Goal: Understand process/instructions: Learn about a topic

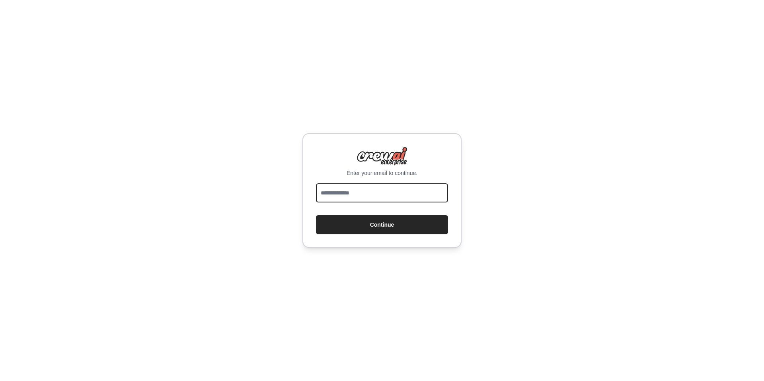
click at [379, 190] on input "email" at bounding box center [382, 192] width 132 height 19
type input "**********"
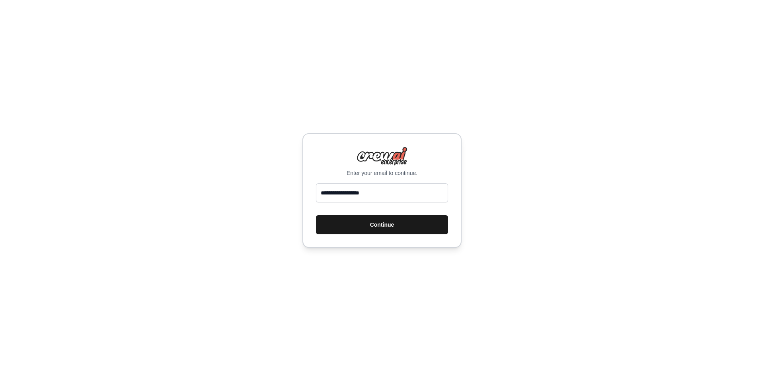
click at [356, 225] on button "Continue" at bounding box center [382, 224] width 132 height 19
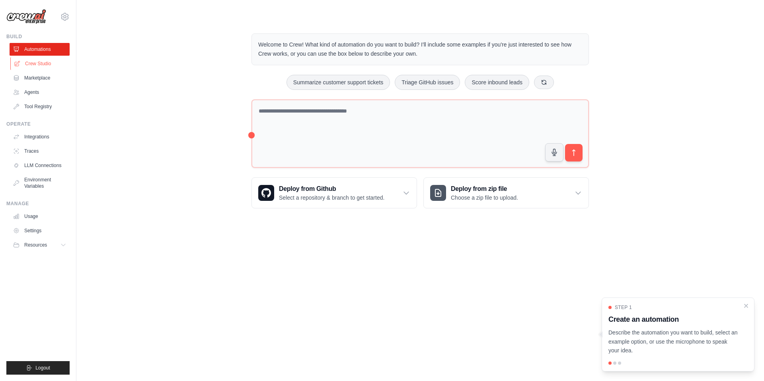
click at [26, 65] on link "Crew Studio" at bounding box center [40, 63] width 60 height 13
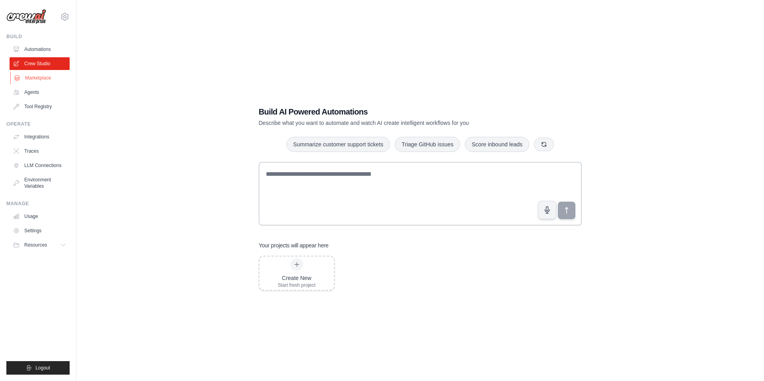
click at [29, 76] on link "Marketplace" at bounding box center [40, 78] width 60 height 13
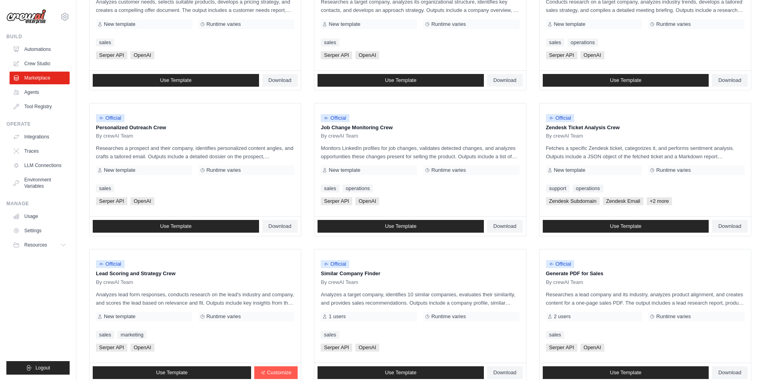
scroll to position [306, 0]
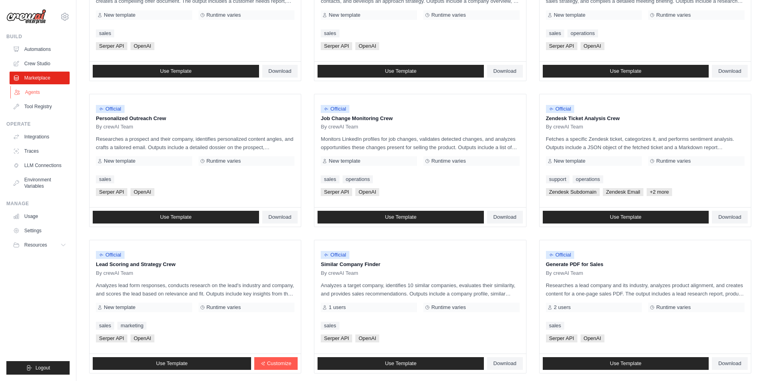
click at [35, 92] on link "Agents" at bounding box center [40, 92] width 60 height 13
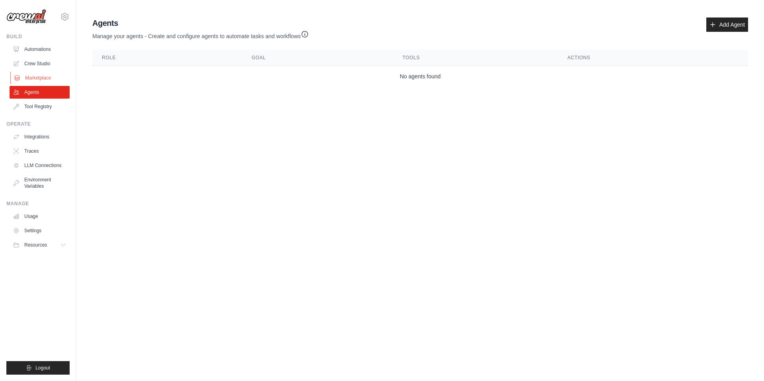
click at [33, 78] on link "Marketplace" at bounding box center [40, 78] width 60 height 13
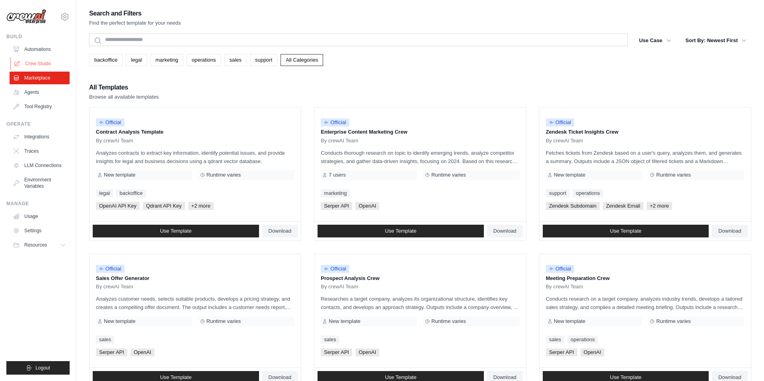
click at [47, 64] on link "Crew Studio" at bounding box center [40, 63] width 60 height 13
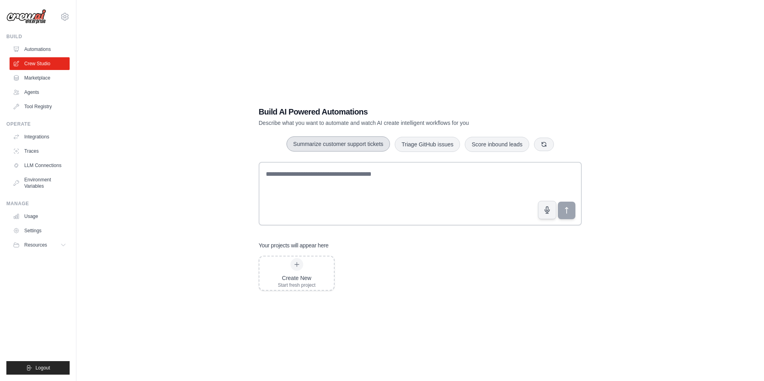
click at [360, 149] on button "Summarize customer support tickets" at bounding box center [337, 143] width 103 height 15
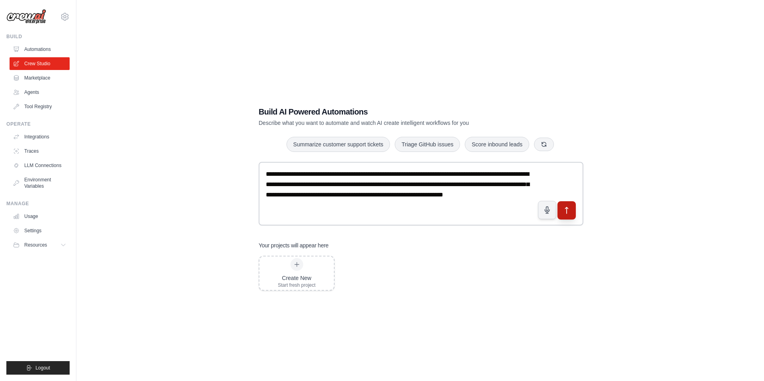
click at [572, 214] on button "submit" at bounding box center [566, 210] width 18 height 18
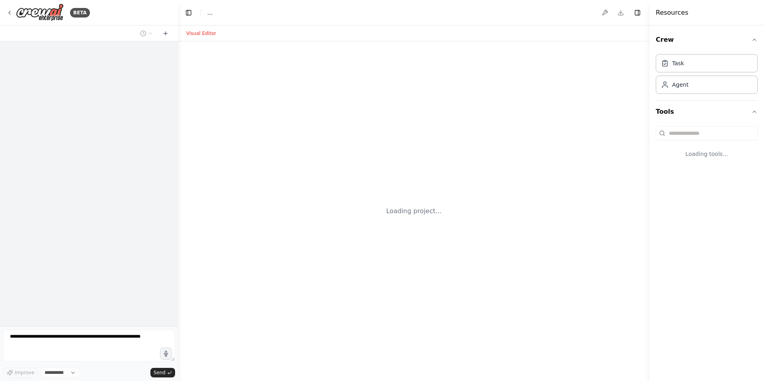
select select "****"
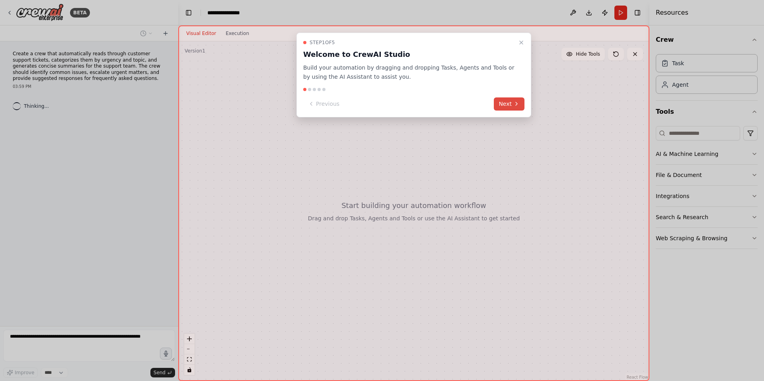
click at [511, 106] on button "Next" at bounding box center [508, 103] width 31 height 13
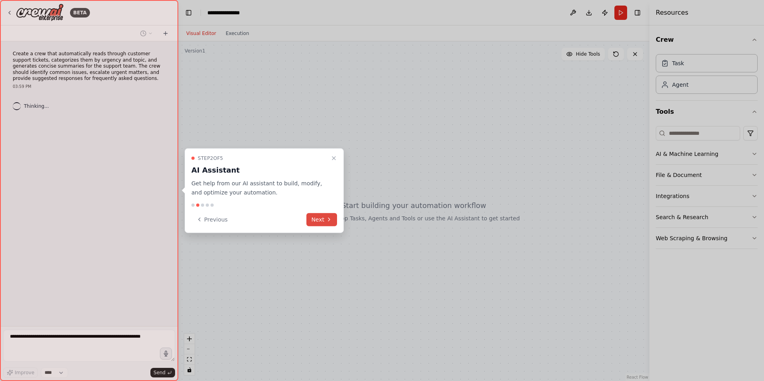
click at [331, 221] on icon at bounding box center [329, 219] width 6 height 6
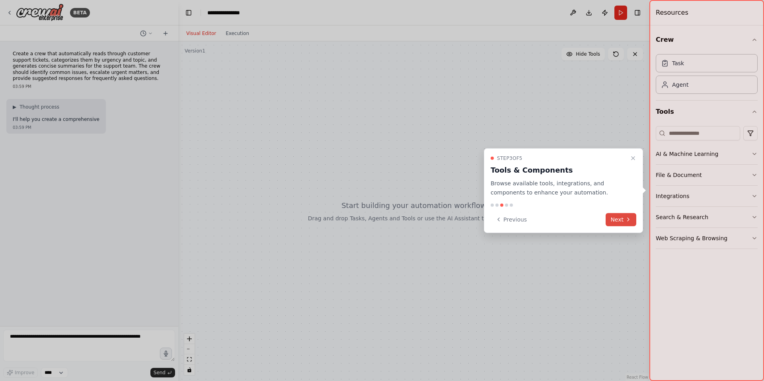
click at [615, 220] on button "Next" at bounding box center [620, 219] width 31 height 13
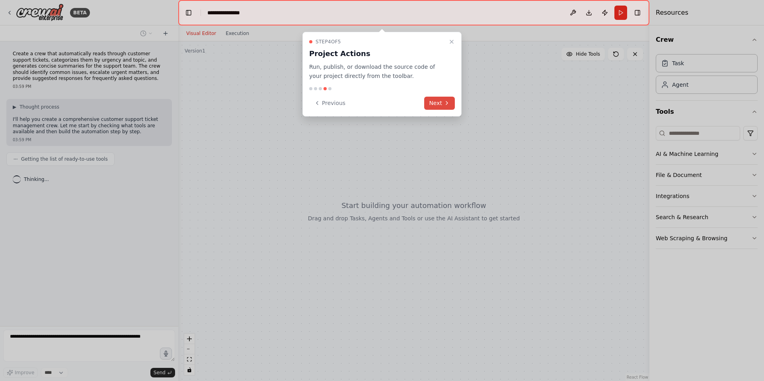
click at [436, 102] on button "Next" at bounding box center [439, 103] width 31 height 13
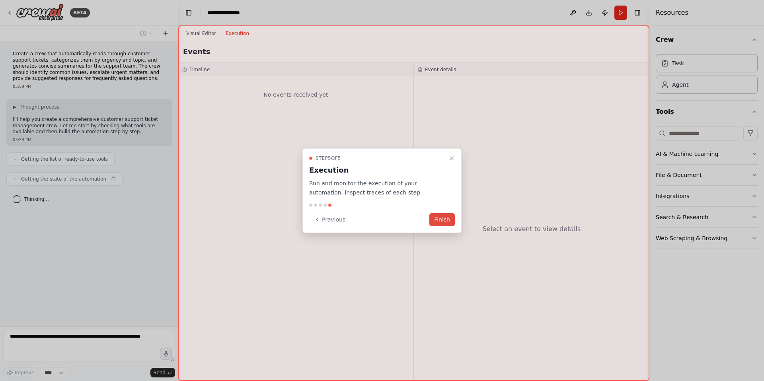
click at [438, 222] on button "Finish" at bounding box center [441, 219] width 25 height 13
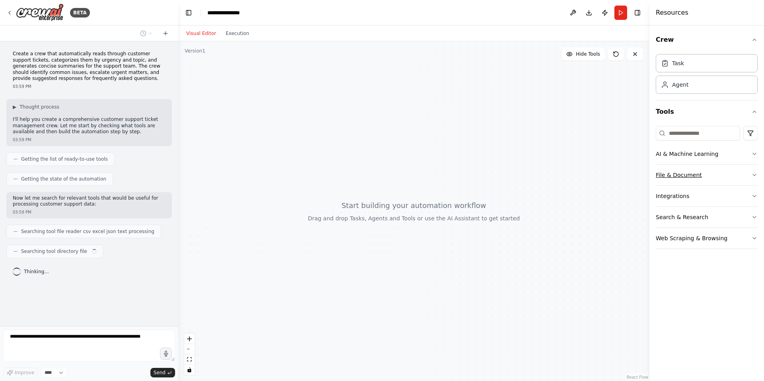
click at [729, 179] on button "File & Document" at bounding box center [706, 175] width 102 height 21
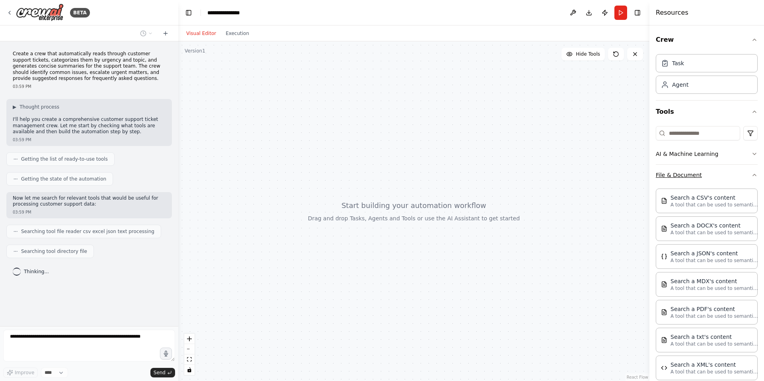
click at [729, 179] on button "File & Document" at bounding box center [706, 175] width 102 height 21
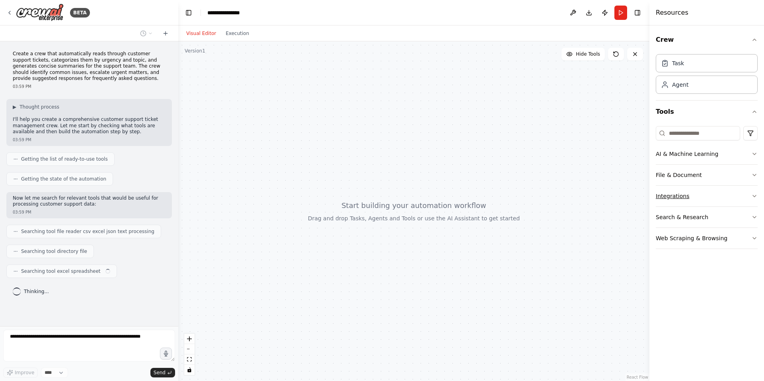
click at [729, 197] on button "Integrations" at bounding box center [706, 196] width 102 height 21
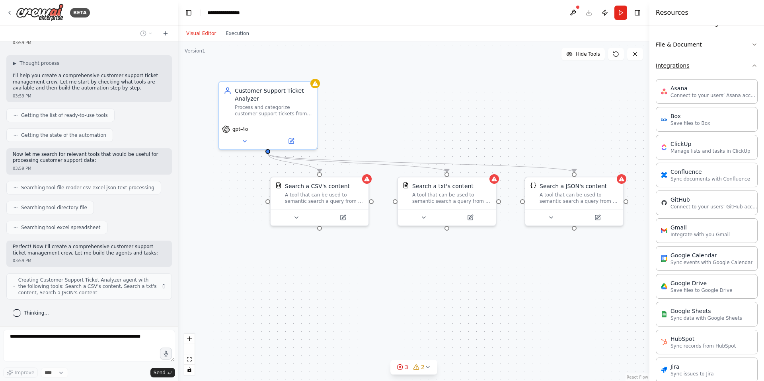
scroll to position [126, 0]
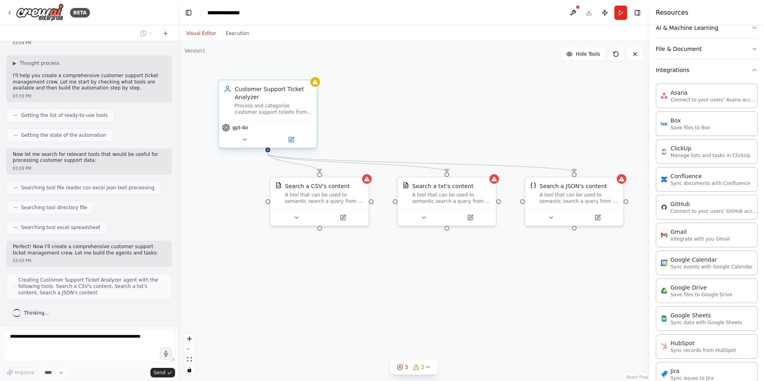
click at [267, 114] on div "Process and categorize customer support tickets from {ticket_source}, analyzing…" at bounding box center [273, 109] width 77 height 13
click at [323, 194] on div "A tool that can be used to semantic search a query from a CSV's content." at bounding box center [324, 196] width 79 height 13
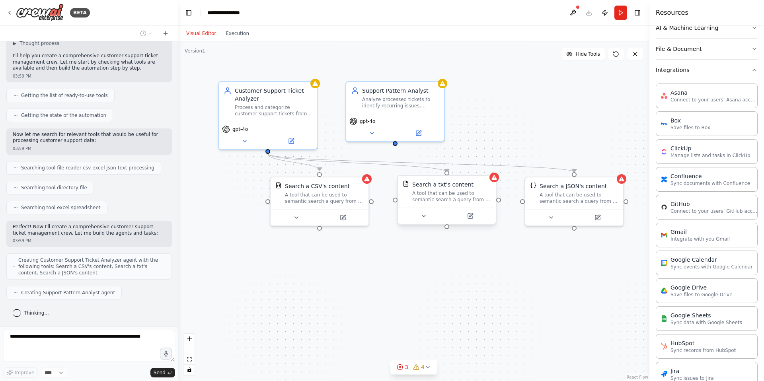
click at [426, 204] on div "Search a txt's content A tool that can be used to semantic search a query from …" at bounding box center [447, 192] width 98 height 32
click at [581, 199] on div "A tool that can be used to semantic search a query from a JSON's content." at bounding box center [578, 196] width 79 height 13
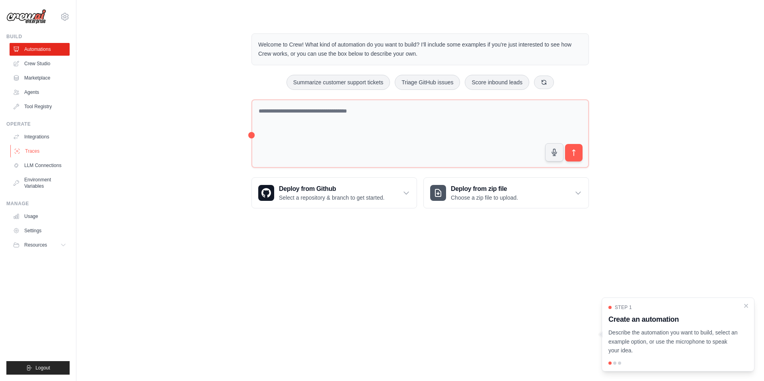
click at [39, 148] on link "Traces" at bounding box center [40, 151] width 60 height 13
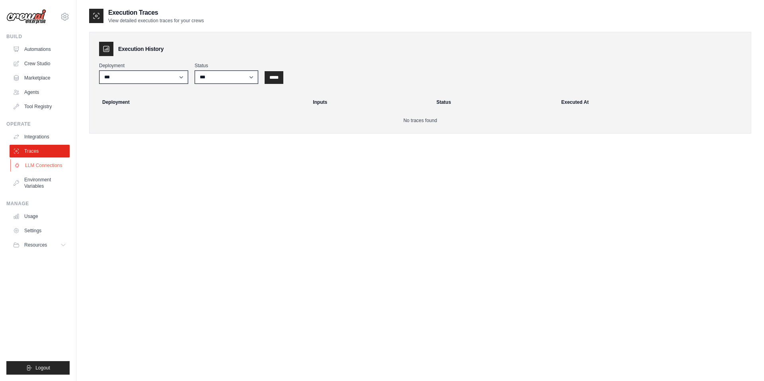
click at [37, 165] on link "LLM Connections" at bounding box center [40, 165] width 60 height 13
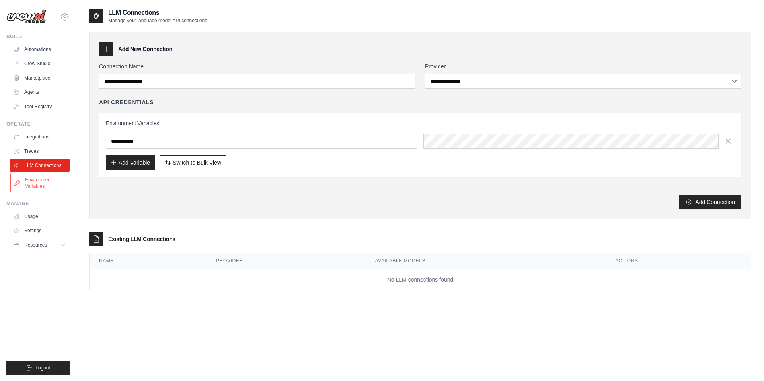
click at [36, 183] on link "Environment Variables" at bounding box center [40, 182] width 60 height 19
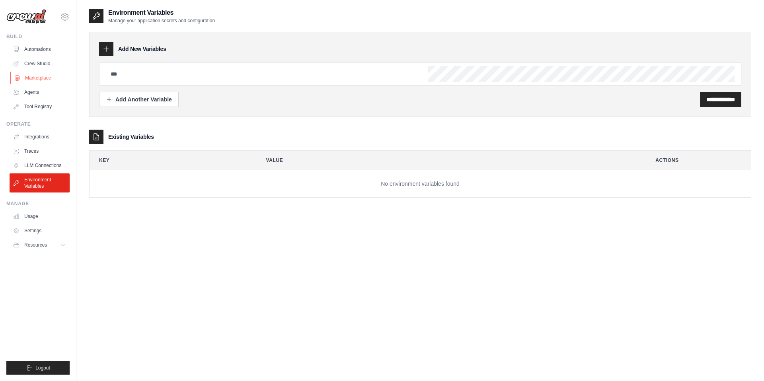
click at [44, 76] on link "Marketplace" at bounding box center [40, 78] width 60 height 13
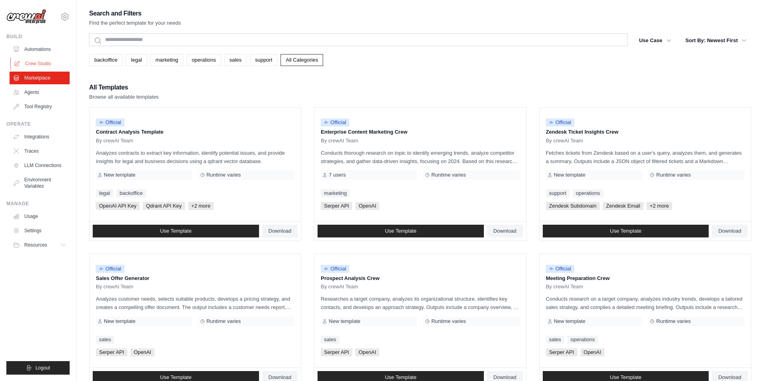
click at [39, 66] on link "Crew Studio" at bounding box center [40, 63] width 60 height 13
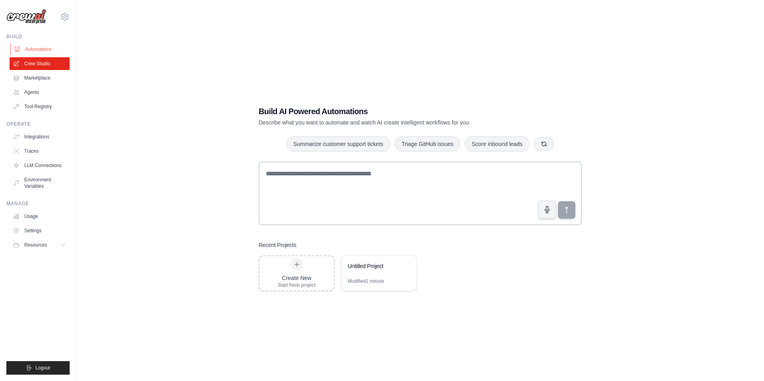
click at [39, 51] on link "Automations" at bounding box center [40, 49] width 60 height 13
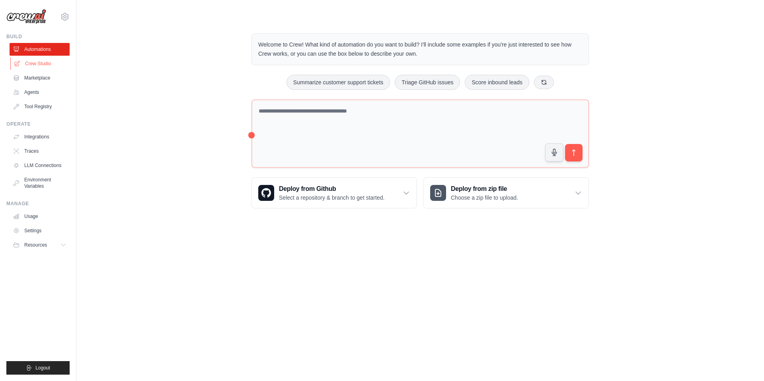
click at [27, 66] on link "Crew Studio" at bounding box center [40, 63] width 60 height 13
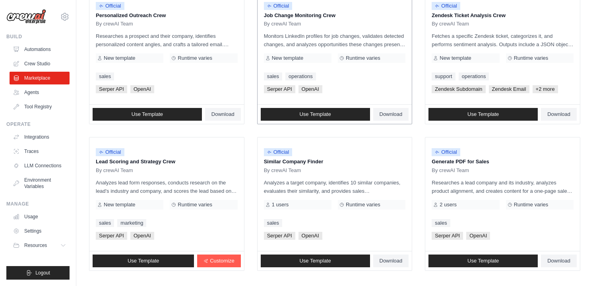
scroll to position [408, 0]
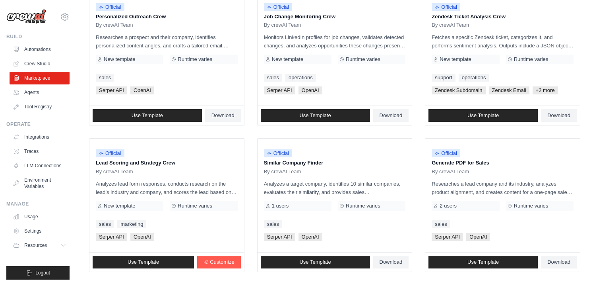
click at [33, 70] on ul "Automations Crew Studio Marketplace Agents Tool Registry" at bounding box center [40, 78] width 60 height 70
click at [36, 139] on link "Integrations" at bounding box center [40, 136] width 60 height 13
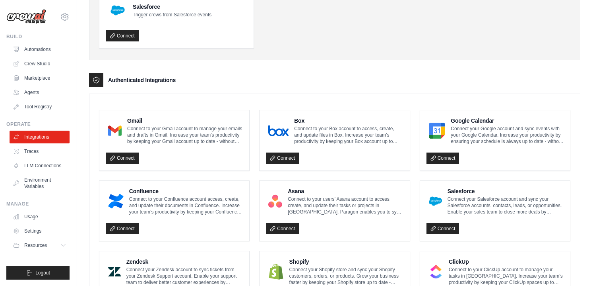
scroll to position [129, 0]
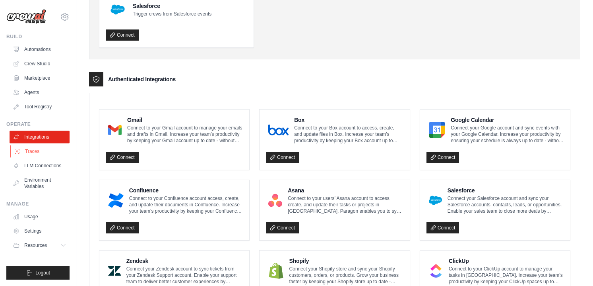
click at [36, 150] on link "Traces" at bounding box center [40, 151] width 60 height 13
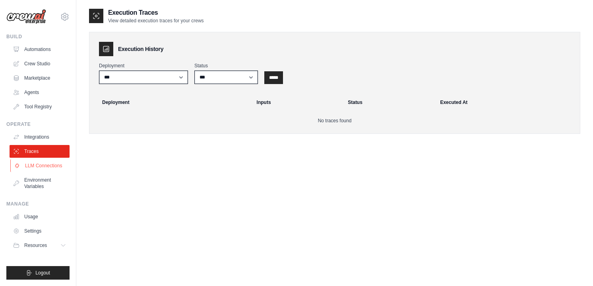
click at [30, 168] on link "LLM Connections" at bounding box center [40, 165] width 60 height 13
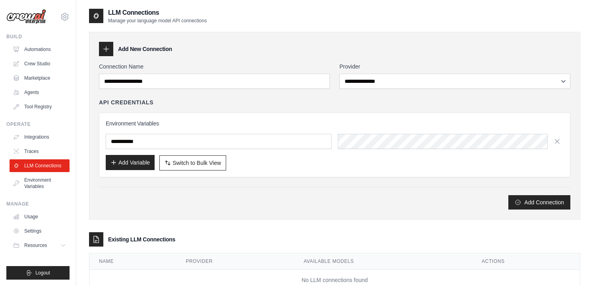
scroll to position [25, 0]
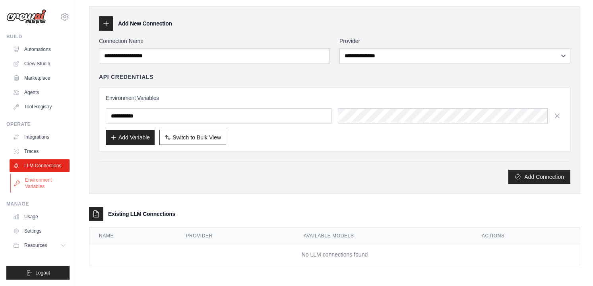
click at [24, 179] on link "Environment Variables" at bounding box center [40, 182] width 60 height 19
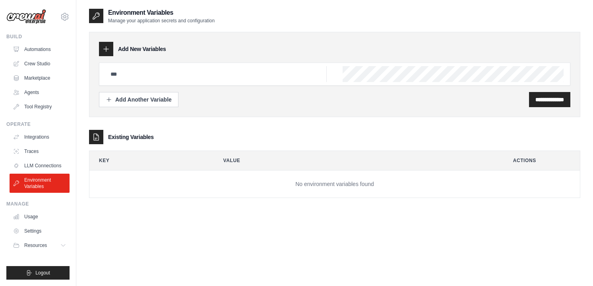
scroll to position [16, 0]
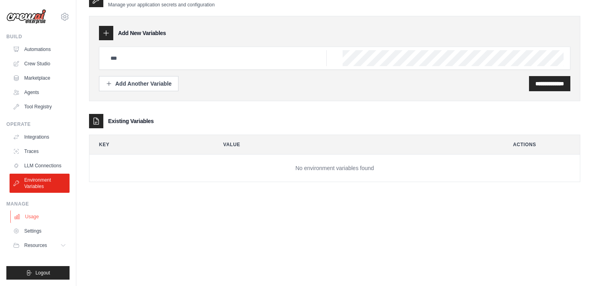
click at [30, 212] on link "Usage" at bounding box center [40, 216] width 60 height 13
